Goal: Task Accomplishment & Management: Complete application form

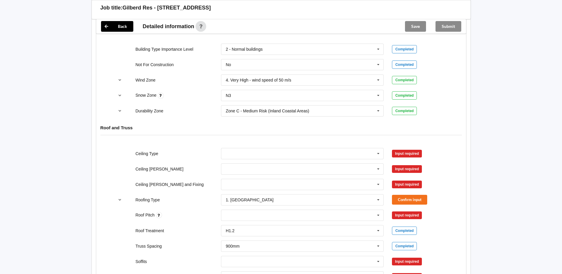
scroll to position [267, 0]
click at [379, 153] on icon at bounding box center [378, 153] width 9 height 11
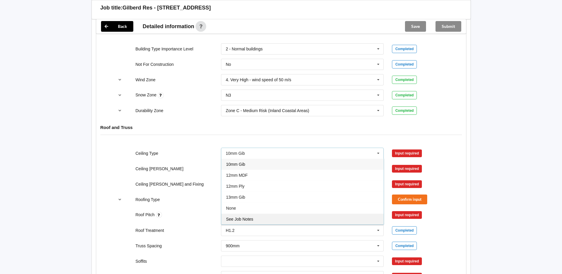
click at [301, 219] on div "See Job Notes" at bounding box center [302, 218] width 162 height 11
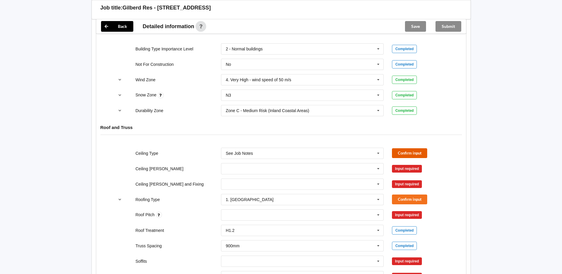
click at [399, 155] on button "Confirm input" at bounding box center [409, 153] width 35 height 10
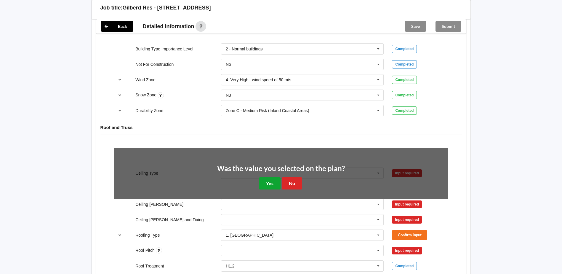
click at [276, 183] on button "Yes" at bounding box center [270, 183] width 22 height 12
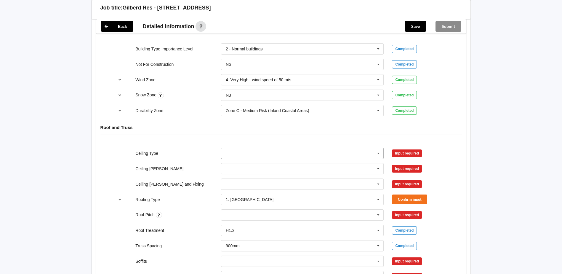
click at [299, 154] on input "text" at bounding box center [303, 153] width 162 height 11
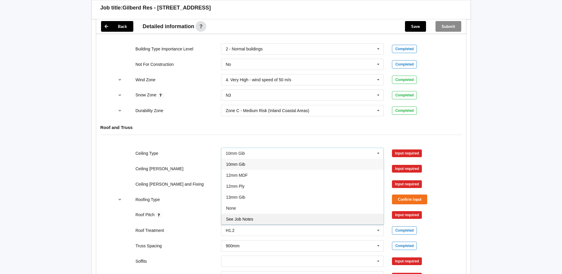
click at [259, 217] on div "See Job Notes" at bounding box center [302, 218] width 162 height 11
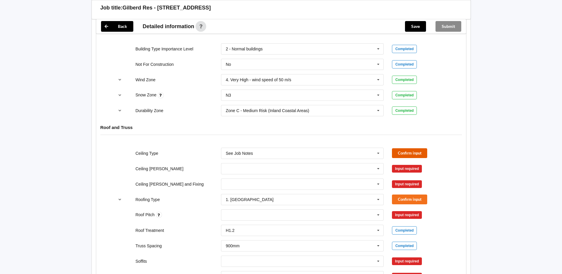
click at [403, 153] on button "Confirm input" at bounding box center [409, 153] width 35 height 10
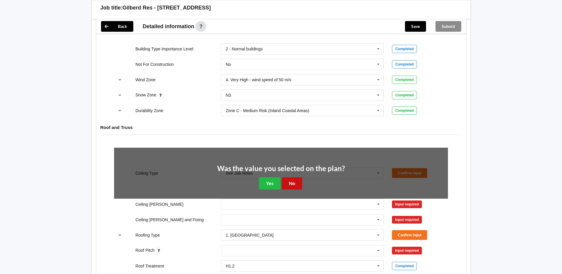
click at [288, 180] on button "No" at bounding box center [292, 183] width 20 height 12
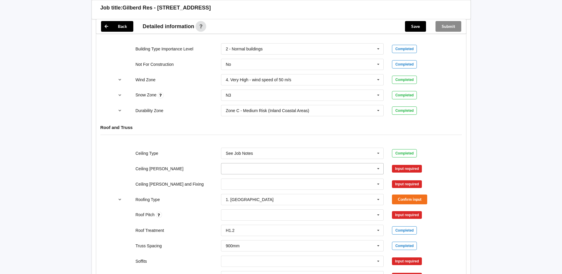
click at [378, 169] on icon at bounding box center [378, 168] width 9 height 11
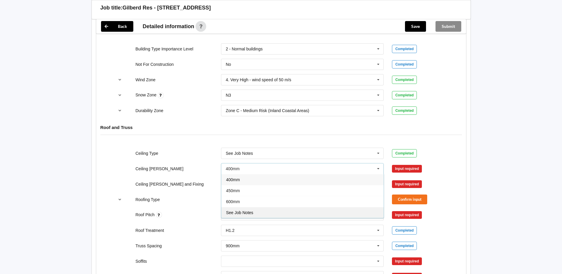
click at [246, 211] on span "See Job Notes" at bounding box center [239, 212] width 27 height 5
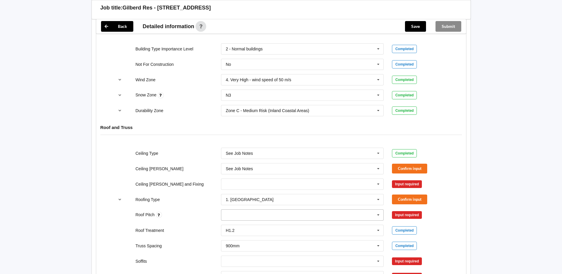
click at [249, 215] on div "None" at bounding box center [302, 214] width 163 height 11
type input "30"
click at [434, 222] on div "Roof Treatment H1.2 H1.2 H3.2 See Job Notes Completed" at bounding box center [281, 230] width 342 height 20
click at [377, 217] on icon at bounding box center [378, 214] width 9 height 11
type input "30"
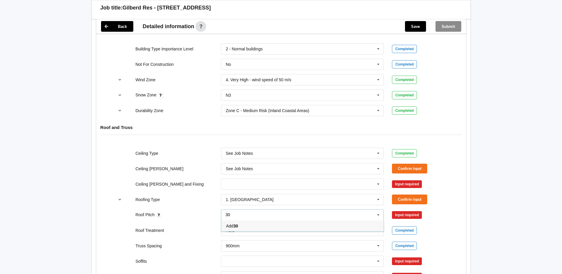
click at [304, 219] on div "30 30 Add 30" at bounding box center [302, 214] width 163 height 11
click at [304, 216] on div "30 30 Add 30" at bounding box center [302, 214] width 163 height 11
click at [386, 216] on div "30 None" at bounding box center [302, 215] width 171 height 20
click at [305, 215] on div "30 None" at bounding box center [302, 214] width 163 height 11
type input "30"
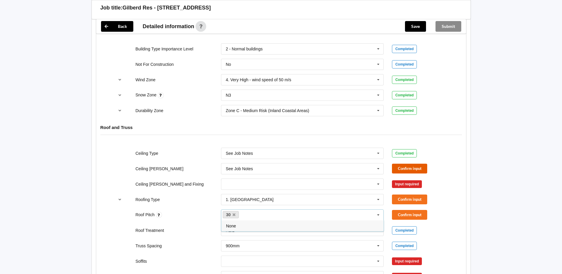
click at [404, 169] on button "Confirm input" at bounding box center [409, 168] width 35 height 10
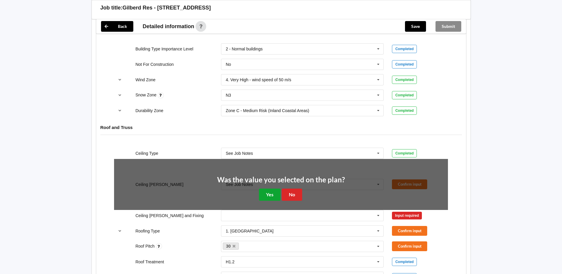
click at [271, 195] on button "Yes" at bounding box center [270, 194] width 22 height 12
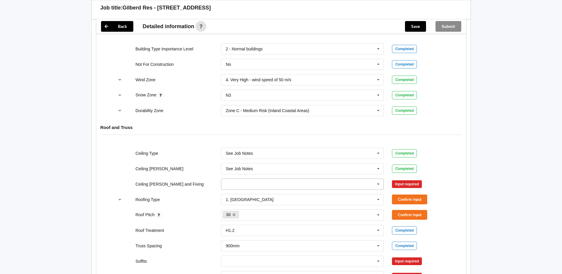
click at [380, 184] on icon at bounding box center [378, 184] width 9 height 11
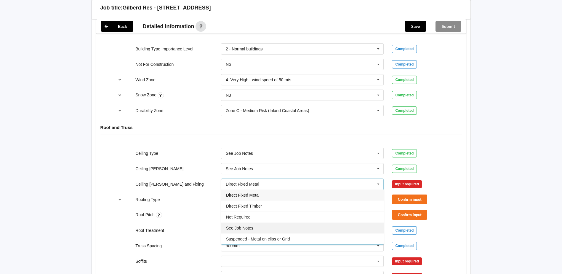
click at [262, 227] on div "See Job Notes" at bounding box center [302, 227] width 162 height 11
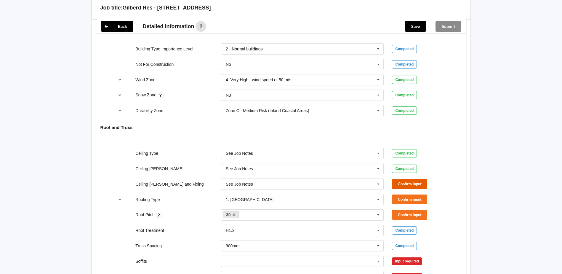
click at [398, 185] on button "Confirm input" at bounding box center [409, 184] width 35 height 10
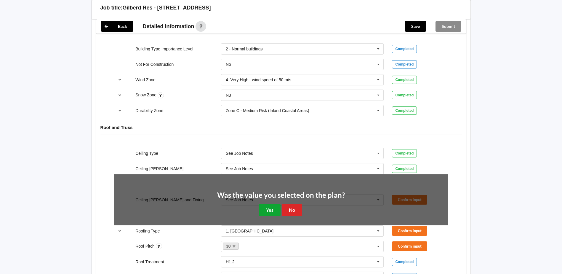
click at [276, 210] on button "Yes" at bounding box center [270, 210] width 22 height 12
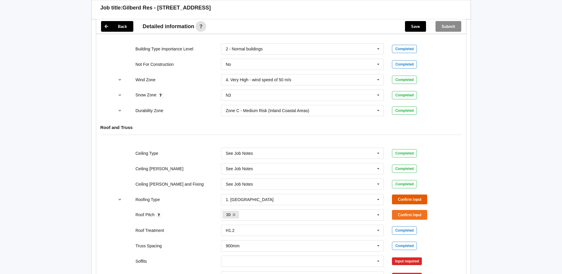
click at [400, 200] on button "Confirm input" at bounding box center [409, 199] width 35 height 10
click at [407, 215] on button "Confirm input" at bounding box center [409, 215] width 35 height 10
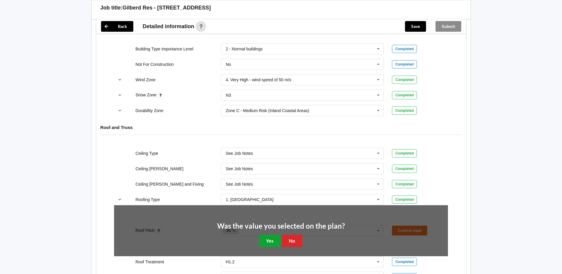
click at [275, 238] on button "Yes" at bounding box center [270, 241] width 22 height 12
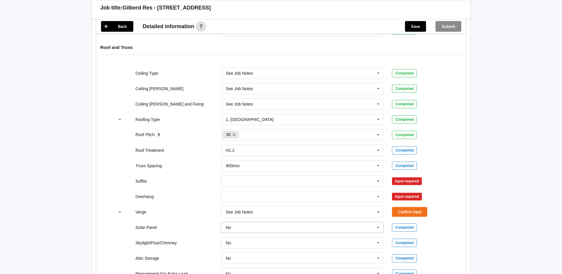
scroll to position [355, 0]
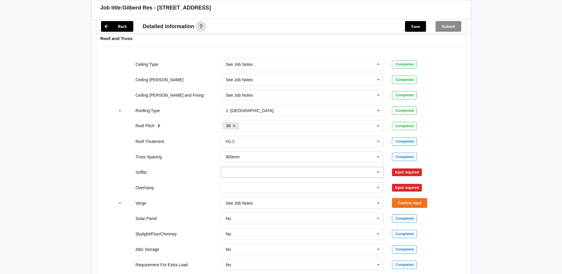
click at [377, 173] on icon at bounding box center [378, 172] width 9 height 11
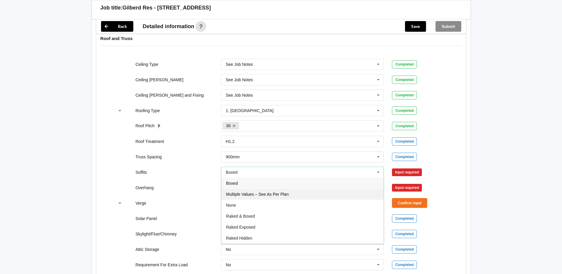
click at [285, 195] on span "Multiple Values – See As Per Plan" at bounding box center [257, 194] width 62 height 5
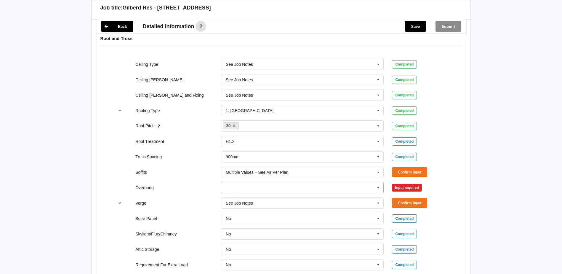
click at [379, 187] on icon at bounding box center [378, 187] width 9 height 11
click at [288, 242] on span "Multiple Values – See As Per Plan" at bounding box center [257, 242] width 62 height 5
click at [400, 172] on button "Confirm input" at bounding box center [409, 172] width 35 height 10
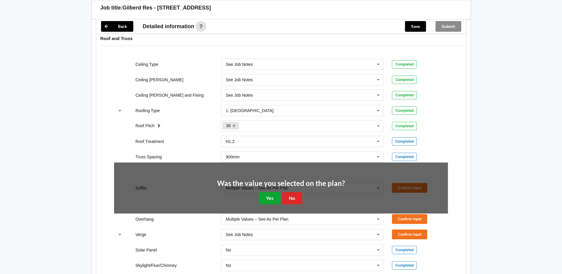
click at [276, 201] on button "Yes" at bounding box center [270, 198] width 22 height 12
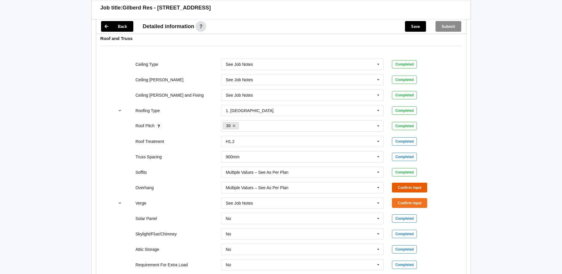
click at [395, 186] on button "Confirm input" at bounding box center [409, 187] width 35 height 10
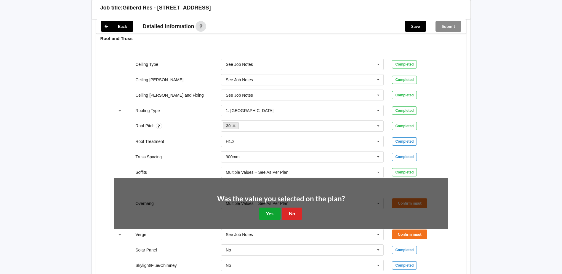
drag, startPoint x: 269, startPoint y: 212, endPoint x: 285, endPoint y: 211, distance: 16.0
click at [270, 212] on button "Yes" at bounding box center [270, 213] width 22 height 12
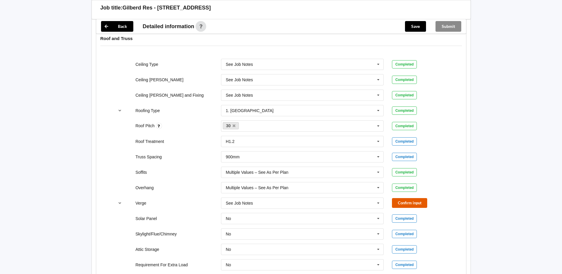
click at [399, 199] on button "Confirm input" at bounding box center [409, 203] width 35 height 10
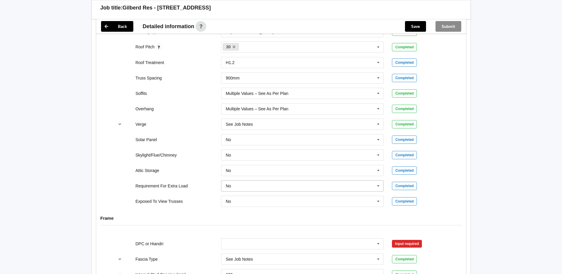
scroll to position [444, 0]
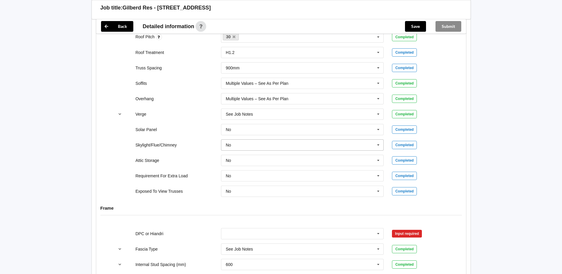
click at [380, 145] on icon at bounding box center [378, 145] width 9 height 11
click at [379, 145] on icon at bounding box center [378, 145] width 9 height 11
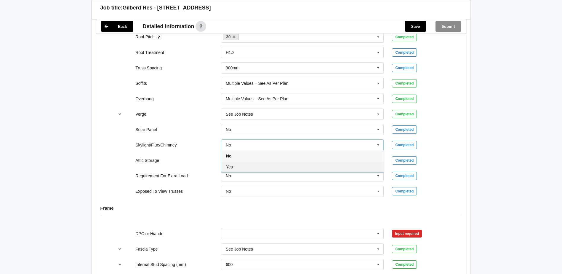
click at [375, 169] on div "Yes" at bounding box center [302, 166] width 162 height 11
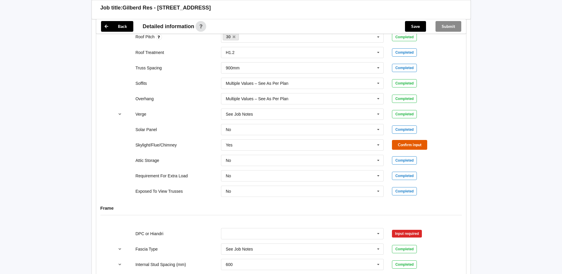
click at [418, 147] on button "Confirm input" at bounding box center [409, 145] width 35 height 10
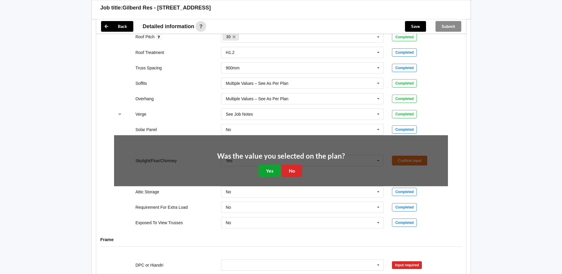
click at [270, 173] on button "Yes" at bounding box center [270, 171] width 22 height 12
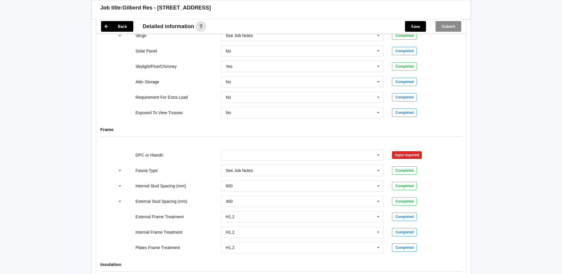
scroll to position [533, 0]
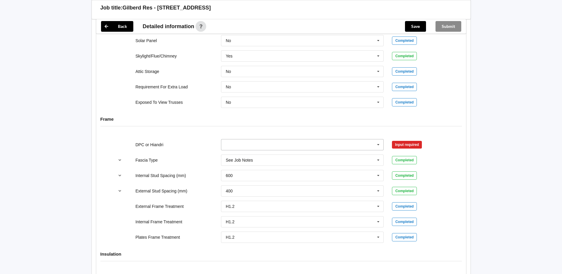
click at [379, 145] on icon at bounding box center [378, 144] width 9 height 11
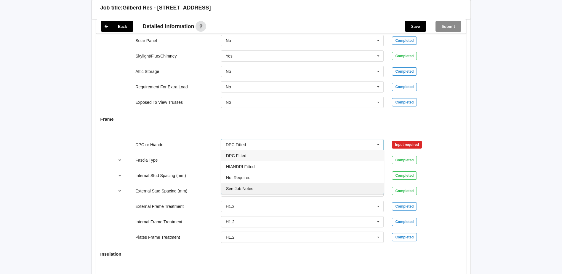
click at [306, 188] on div "See Job Notes" at bounding box center [302, 188] width 162 height 11
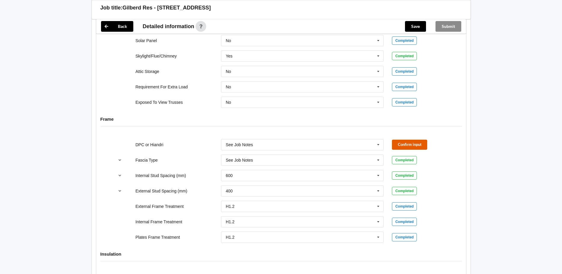
click at [404, 148] on button "Confirm input" at bounding box center [409, 145] width 35 height 10
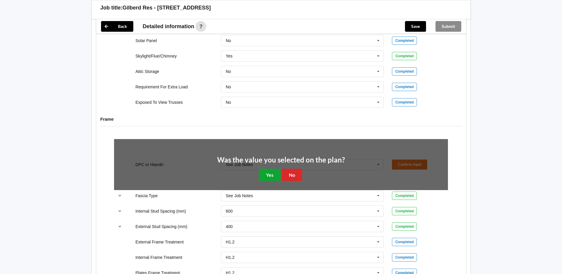
click at [270, 176] on button "Yes" at bounding box center [270, 175] width 22 height 12
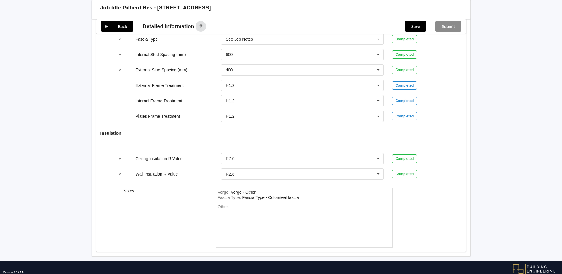
scroll to position [641, 0]
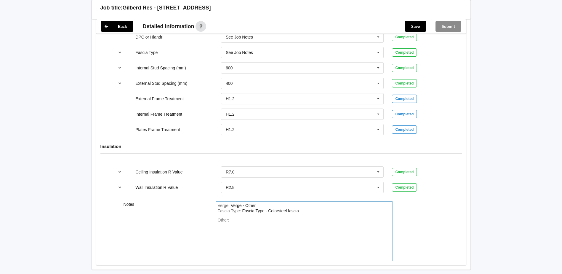
click at [233, 221] on div "Other:" at bounding box center [304, 237] width 173 height 41
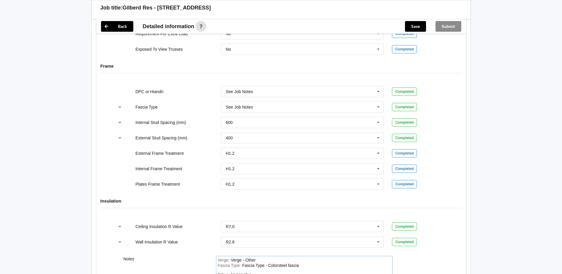
scroll to position [581, 0]
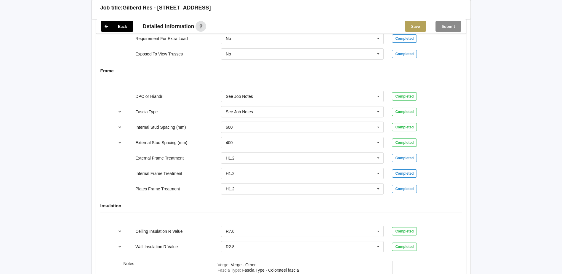
click at [414, 26] on button "Save" at bounding box center [415, 26] width 21 height 11
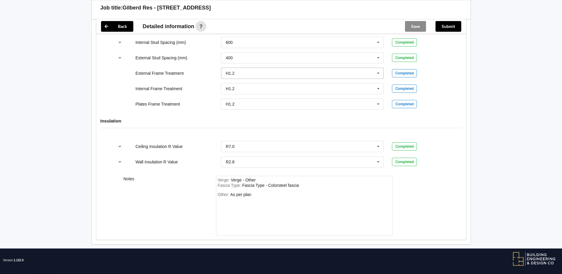
scroll to position [643, 0]
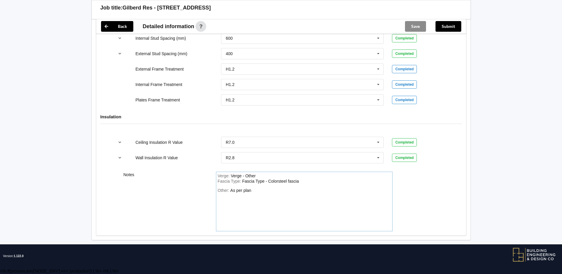
click at [256, 191] on div "Other: As per plan" at bounding box center [304, 208] width 173 height 41
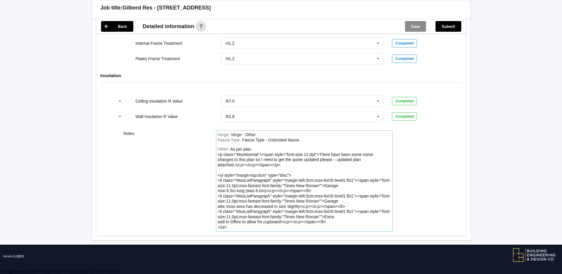
scroll to position [684, 0]
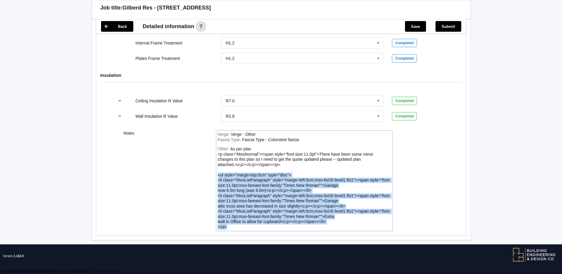
drag, startPoint x: 232, startPoint y: 227, endPoint x: 209, endPoint y: 174, distance: 58.1
click at [209, 174] on div "Notes Verge : Verge - Other Fascia Type : Fascia Type - Colorsteel fascia Other…" at bounding box center [281, 180] width 370 height 109
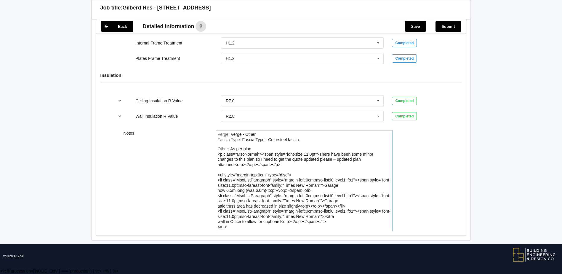
scroll to position [643, 0]
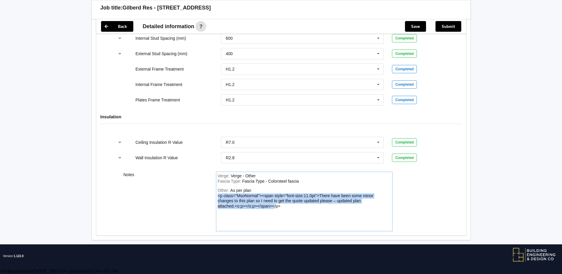
drag, startPoint x: 275, startPoint y: 206, endPoint x: 218, endPoint y: 195, distance: 57.6
click at [218, 195] on div "As per plan <p class="MsoNormal"><span style="font-size:11.0pt">There have been…" at bounding box center [296, 198] width 156 height 20
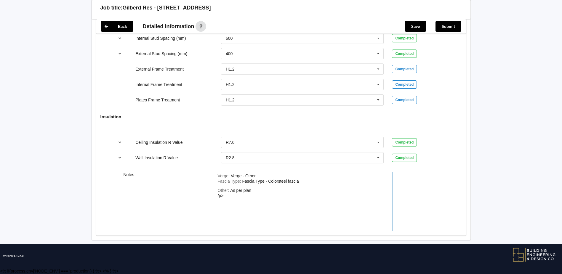
click at [229, 193] on div "Other: As per plan /p>" at bounding box center [304, 208] width 173 height 41
click at [265, 193] on div "Other: As per plan" at bounding box center [304, 208] width 173 height 41
click at [229, 202] on div "Other: As per plan" at bounding box center [304, 208] width 173 height 41
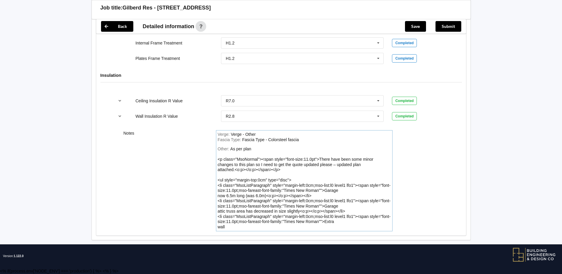
scroll to position [679, 0]
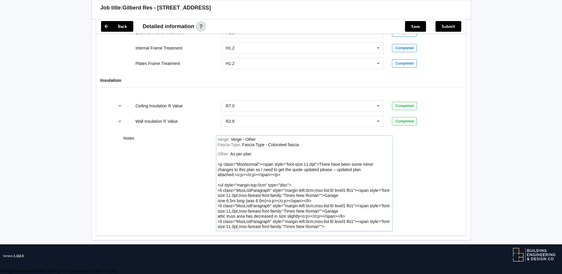
drag, startPoint x: 325, startPoint y: 225, endPoint x: 219, endPoint y: 166, distance: 121.6
click at [219, 166] on div "Other: As per plan <p class="MsoNormal"><span style="font-size:11.0pt">There ha…" at bounding box center [304, 190] width 173 height 78
click at [219, 166] on div "As per plan <p class="MsoNormal"><span style="font-size:11.0pt">There have been…" at bounding box center [304, 189] width 173 height 77
drag, startPoint x: 320, startPoint y: 226, endPoint x: 218, endPoint y: 165, distance: 119.3
click at [218, 165] on div "Other: As per plan <p class="MsoNormal"><span style="font-size:11.0pt">There ha…" at bounding box center [304, 190] width 173 height 78
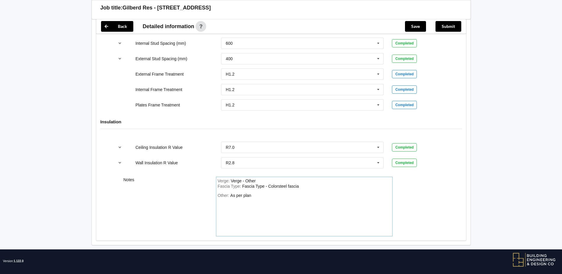
scroll to position [643, 0]
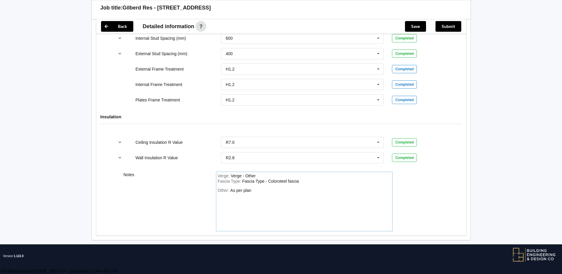
click at [242, 191] on div "As per plan" at bounding box center [240, 190] width 21 height 5
click at [270, 190] on div "Other: As per updated plan" at bounding box center [304, 208] width 173 height 41
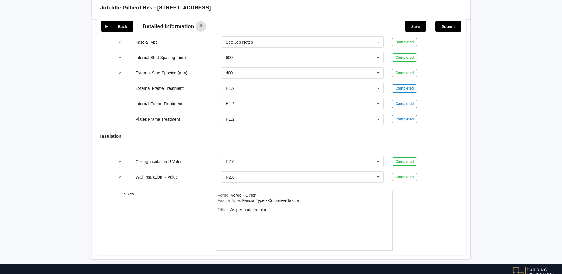
scroll to position [584, 0]
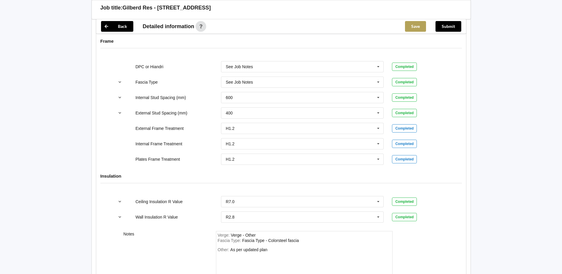
click at [420, 28] on button "Save" at bounding box center [415, 26] width 21 height 11
click at [449, 27] on button "Submit" at bounding box center [448, 26] width 26 height 11
